Goal: Find specific page/section: Find specific page/section

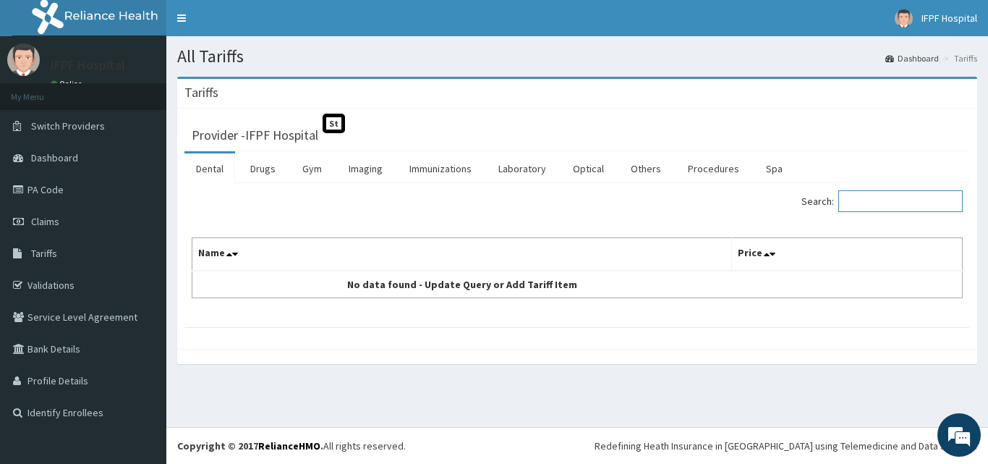
click at [880, 200] on input "Search:" at bounding box center [900, 201] width 124 height 22
type input "e"
click at [720, 171] on link "Procedures" at bounding box center [713, 168] width 75 height 30
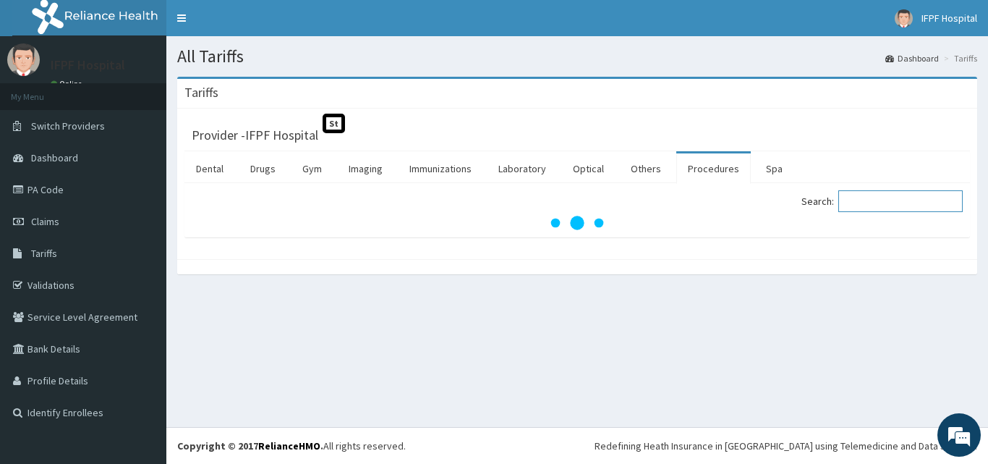
click at [903, 194] on input "Search:" at bounding box center [900, 201] width 124 height 22
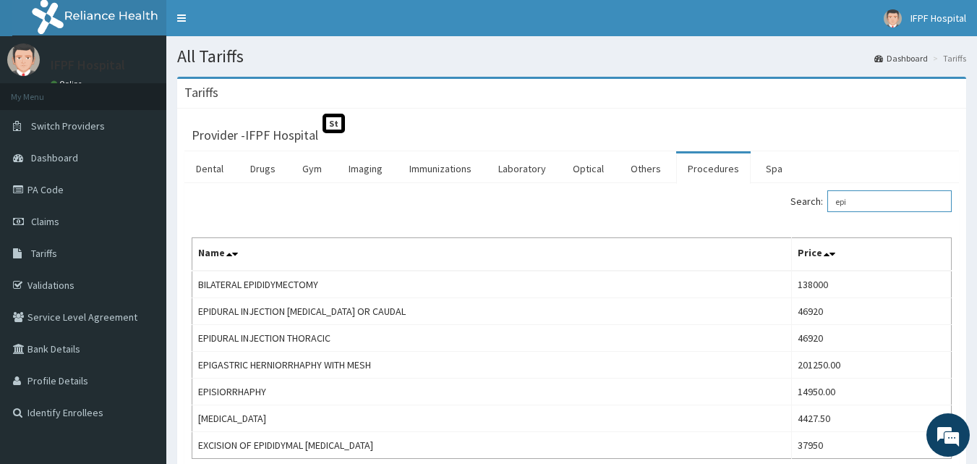
click at [869, 200] on input "epi" at bounding box center [889, 201] width 124 height 22
type input "e"
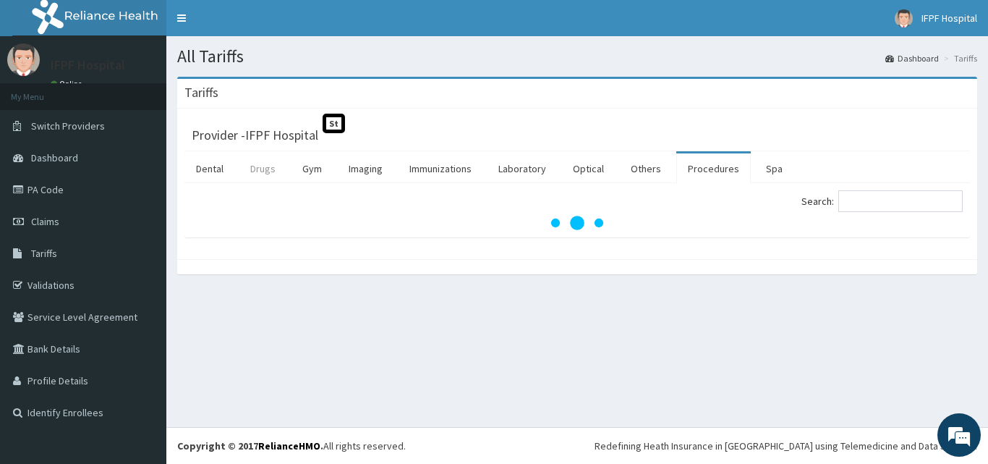
click at [262, 169] on link "Drugs" at bounding box center [263, 168] width 48 height 30
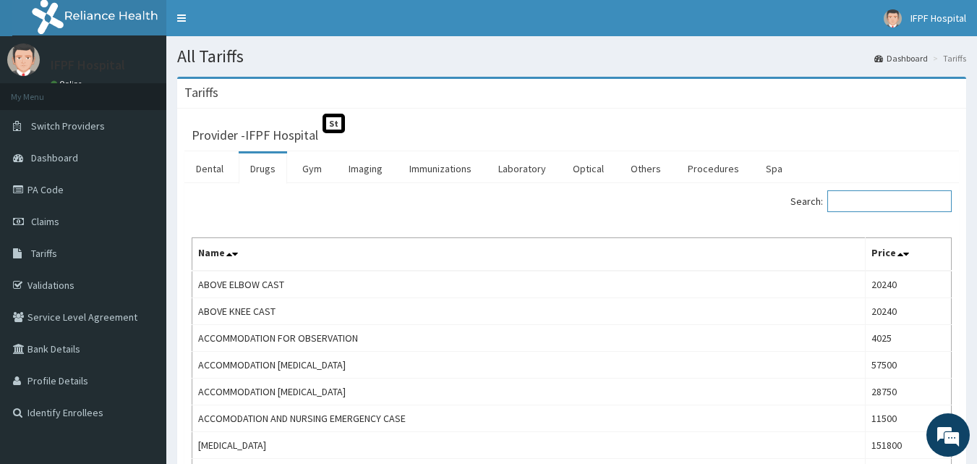
click at [872, 197] on input "Search:" at bounding box center [889, 201] width 124 height 22
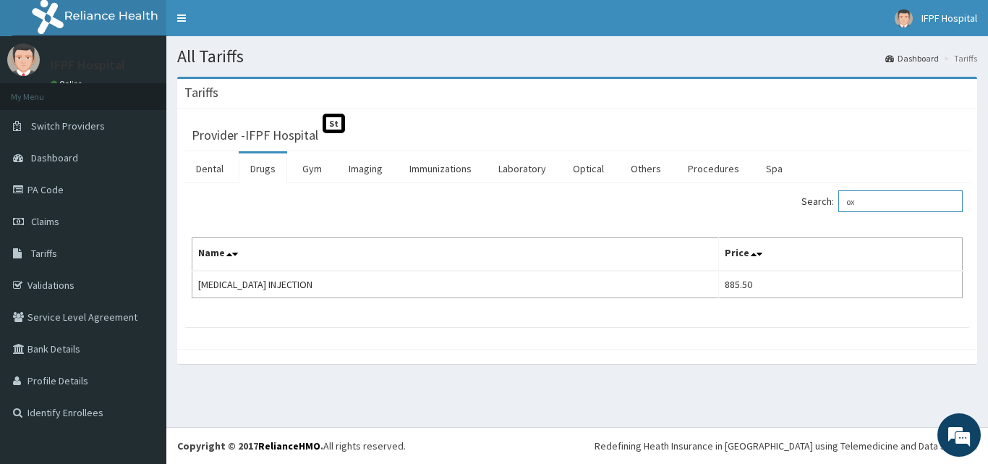
type input "o"
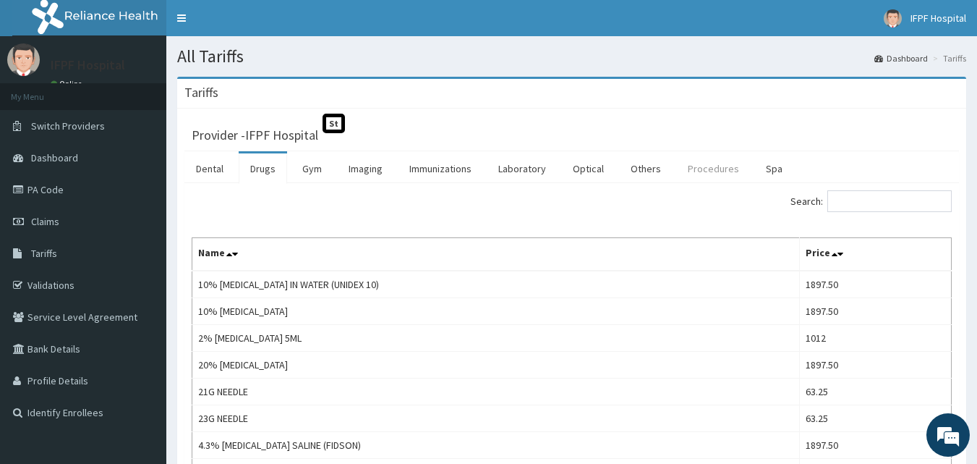
click at [723, 174] on link "Procedures" at bounding box center [713, 168] width 75 height 30
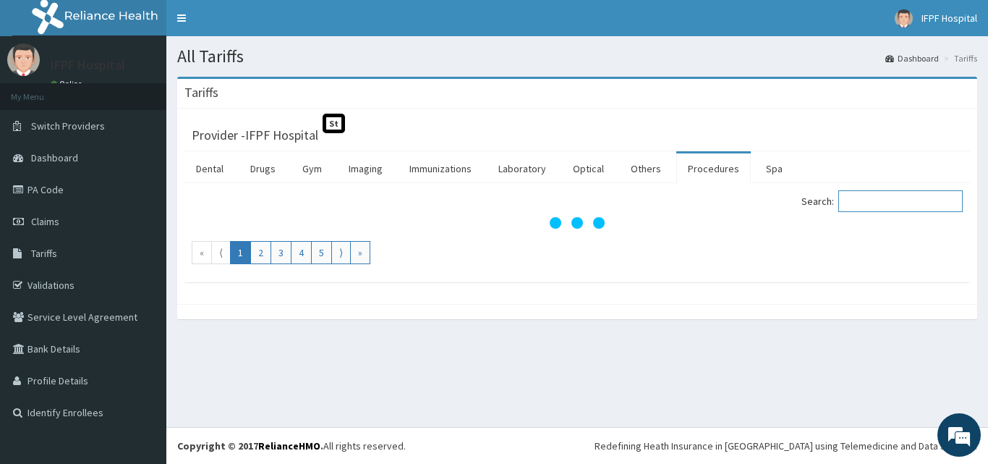
click at [892, 207] on input "Search:" at bounding box center [900, 201] width 124 height 22
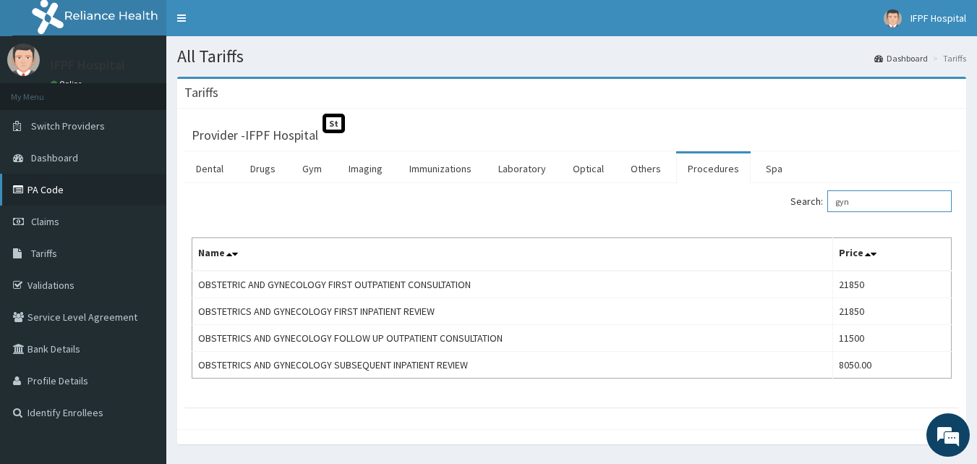
type input "gyn"
click at [69, 192] on link "PA Code" at bounding box center [83, 190] width 166 height 32
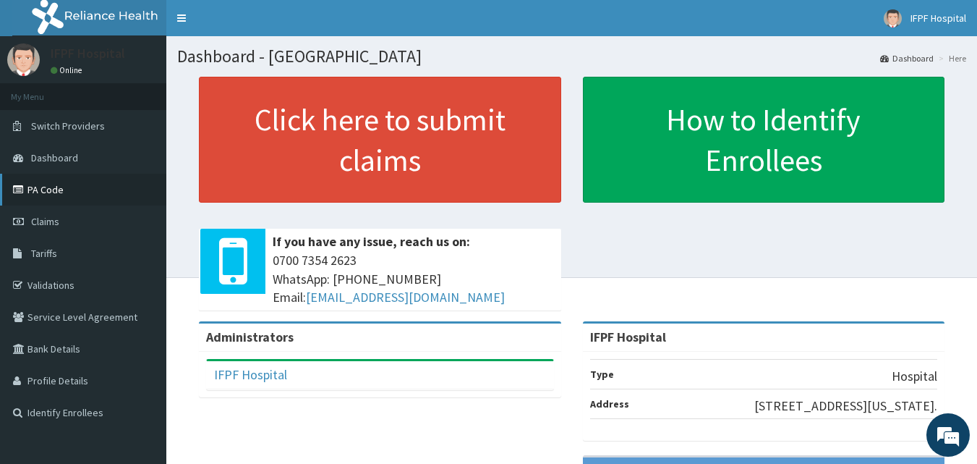
click at [68, 193] on link "PA Code" at bounding box center [83, 190] width 166 height 32
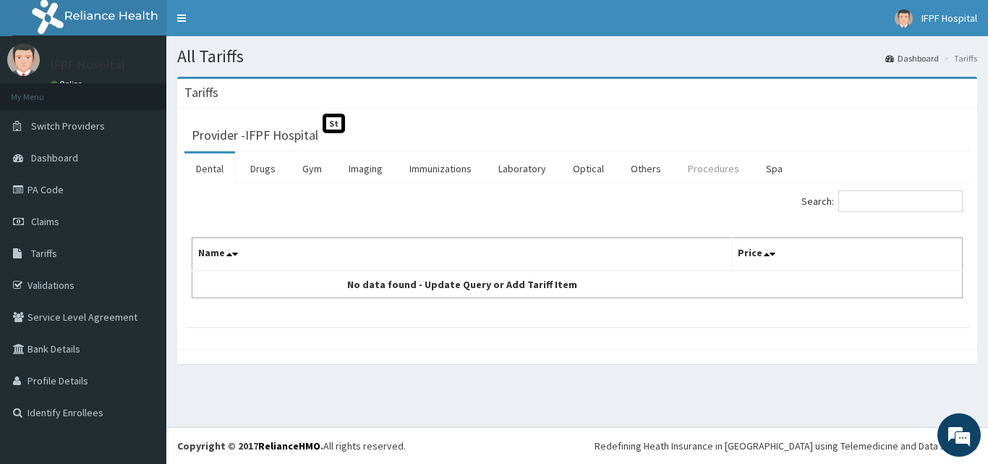
click at [705, 168] on link "Procedures" at bounding box center [713, 168] width 75 height 30
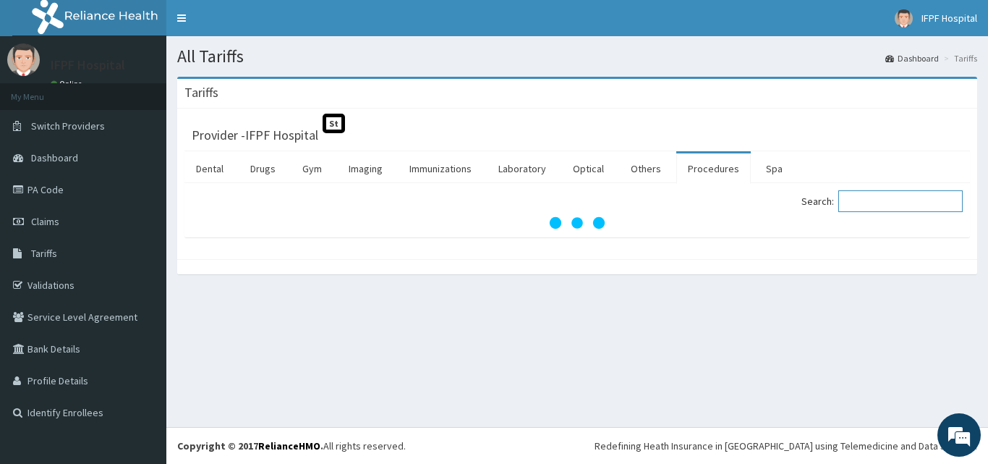
click at [919, 204] on input "Search:" at bounding box center [900, 201] width 124 height 22
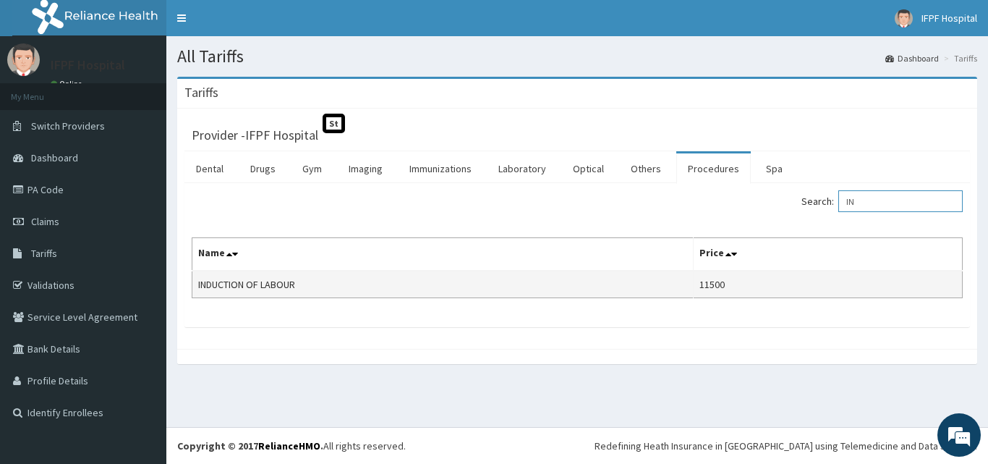
type input "I"
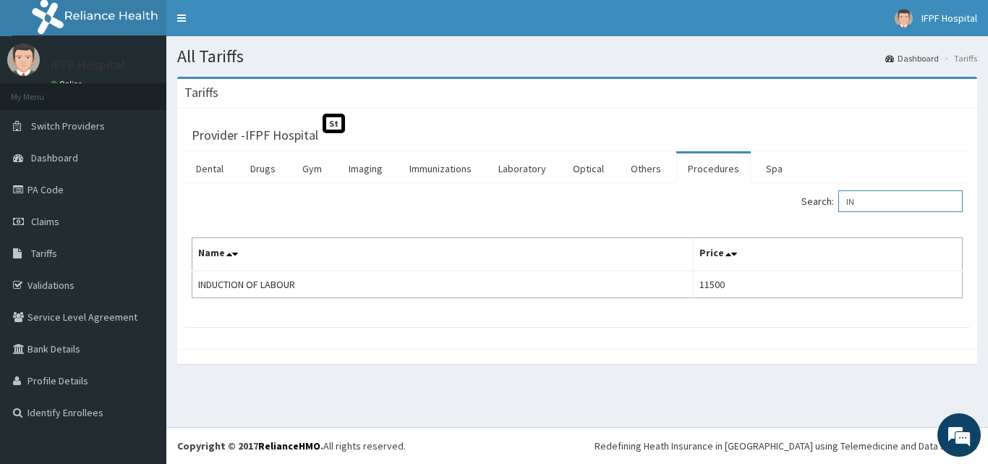
type input "I"
type input "L"
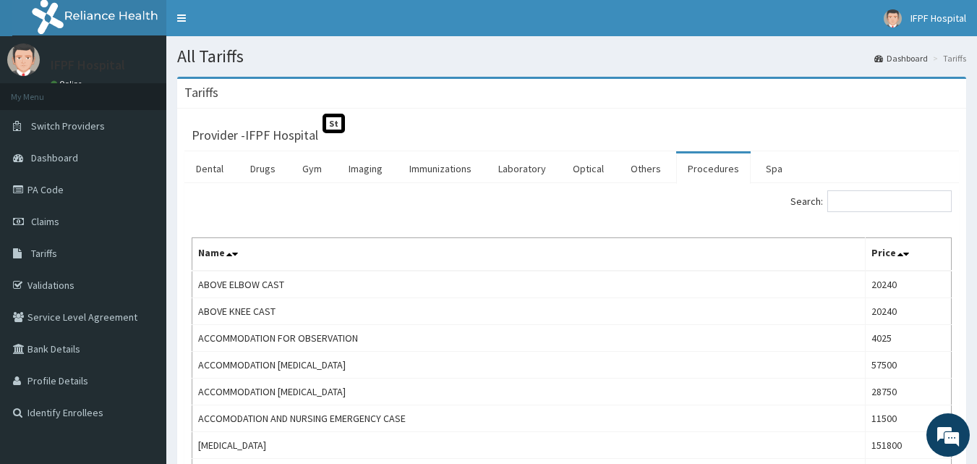
click at [705, 171] on link "Procedures" at bounding box center [713, 168] width 75 height 30
click at [887, 205] on input "Search:" at bounding box center [889, 201] width 124 height 22
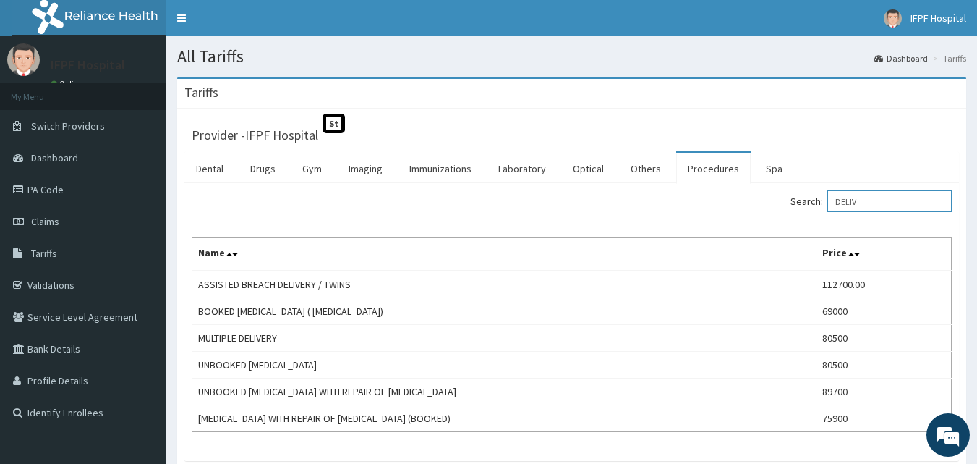
type input "DELIV"
